Goal: Communication & Community: Answer question/provide support

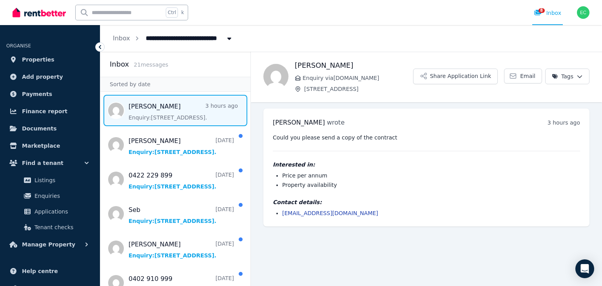
click at [176, 112] on span "Message list" at bounding box center [175, 110] width 150 height 31
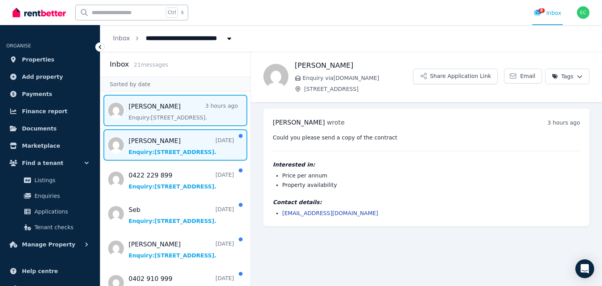
click at [163, 149] on span "Message list" at bounding box center [175, 144] width 150 height 31
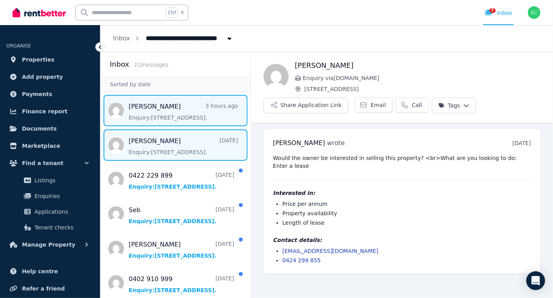
click at [138, 115] on span "Message list" at bounding box center [175, 110] width 150 height 31
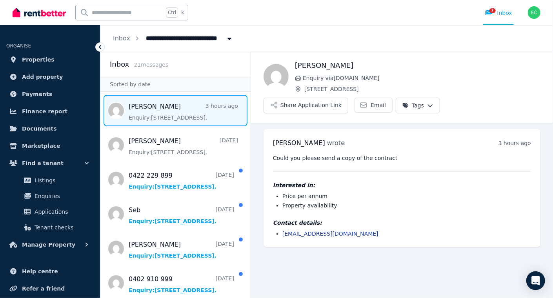
click at [149, 112] on span "Message list" at bounding box center [175, 110] width 150 height 31
drag, startPoint x: 369, startPoint y: 231, endPoint x: 280, endPoint y: 242, distance: 88.9
click at [280, 242] on div "[PERSON_NAME] wrote 3 hours ago 2:18 pm [DATE][DATE] Could you please send a co…" at bounding box center [402, 188] width 277 height 118
copy link "[EMAIL_ADDRESS][DOMAIN_NAME]"
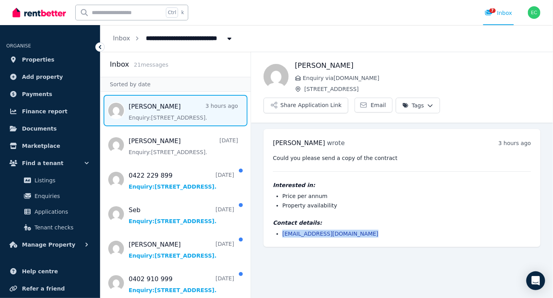
drag, startPoint x: 168, startPoint y: 103, endPoint x: 151, endPoint y: 107, distance: 16.9
click at [151, 107] on span "Message list" at bounding box center [175, 110] width 150 height 31
click at [493, 11] on span "7" at bounding box center [492, 10] width 6 height 5
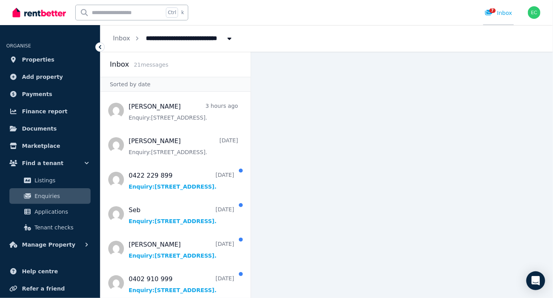
click at [493, 11] on span "7" at bounding box center [492, 10] width 6 height 5
